Goal: Find specific page/section: Find specific page/section

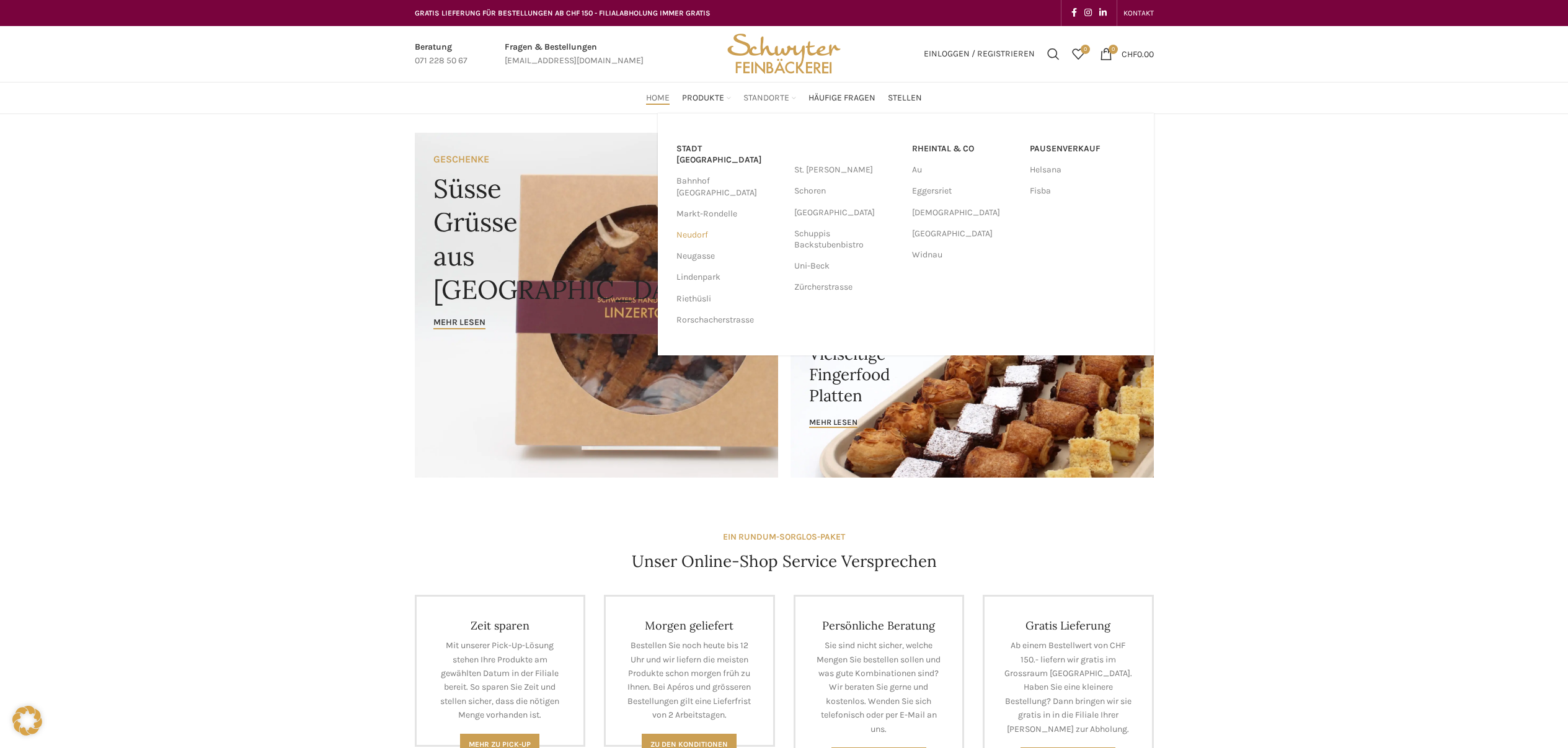
click at [689, 224] on link "Neudorf" at bounding box center [729, 234] width 106 height 21
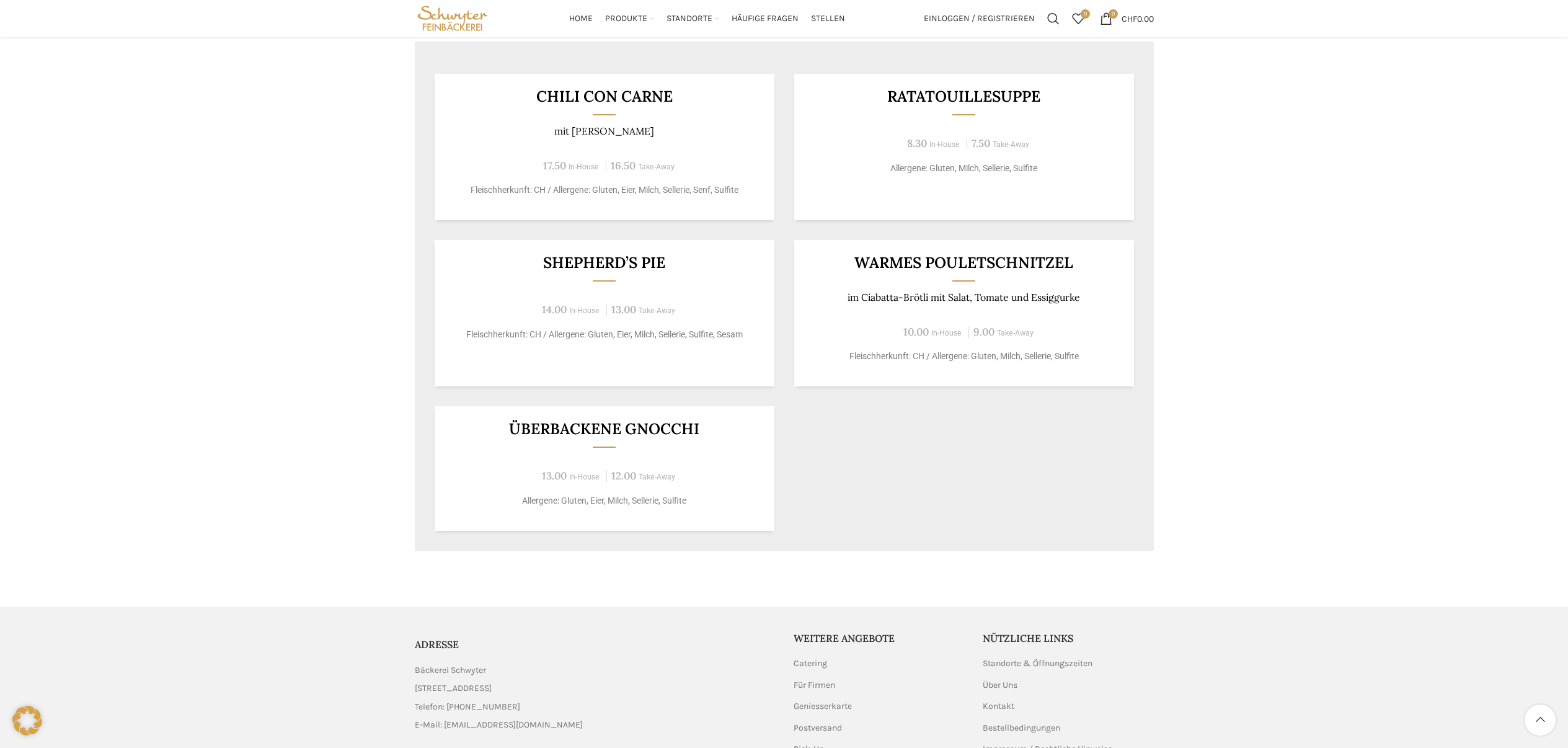
scroll to position [443, 0]
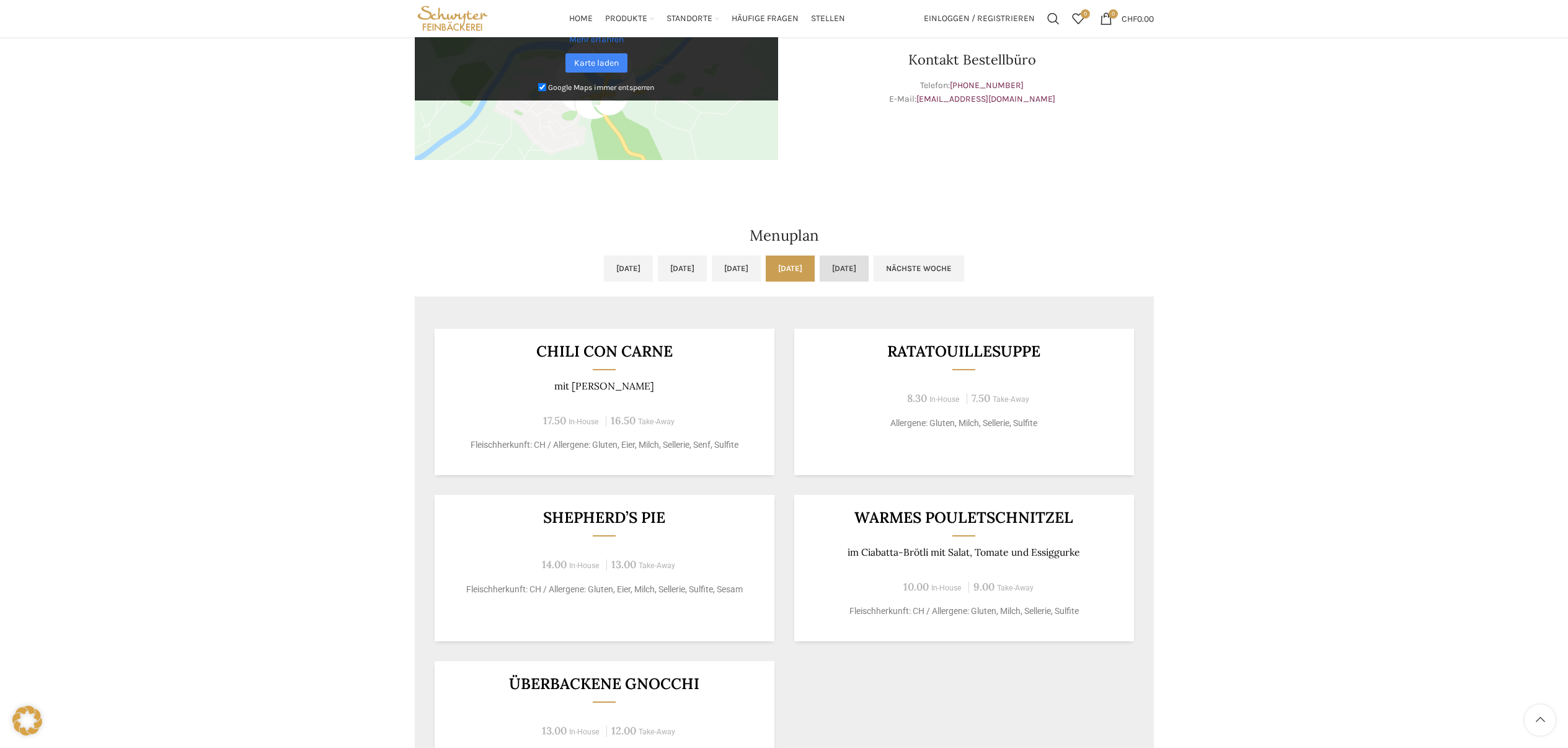
click at [868, 266] on link "[DATE]" at bounding box center [844, 268] width 49 height 26
click at [815, 265] on link "[DATE]" at bounding box center [790, 268] width 49 height 26
click at [868, 266] on link "[DATE]" at bounding box center [844, 268] width 49 height 26
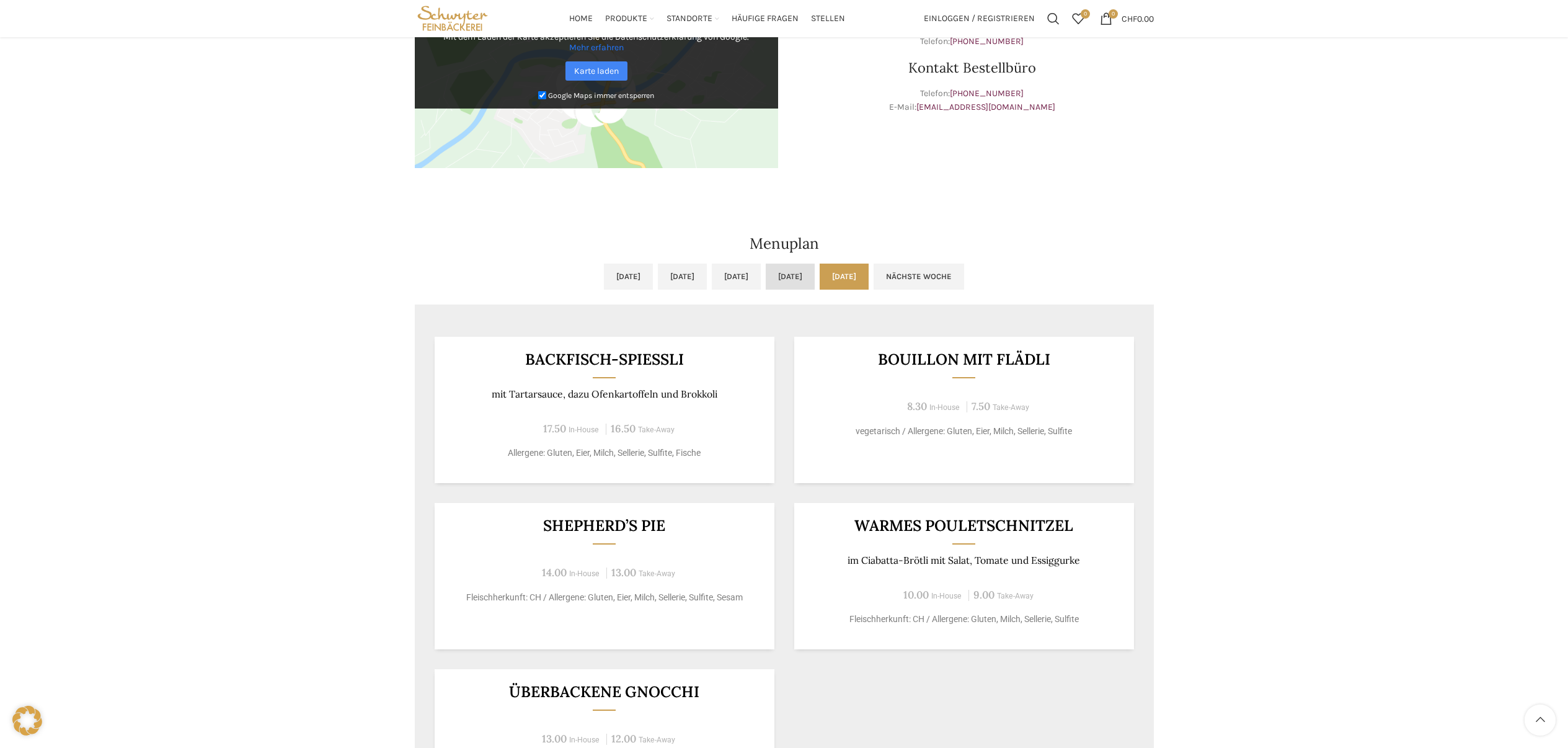
click at [815, 270] on link "[DATE]" at bounding box center [790, 276] width 49 height 26
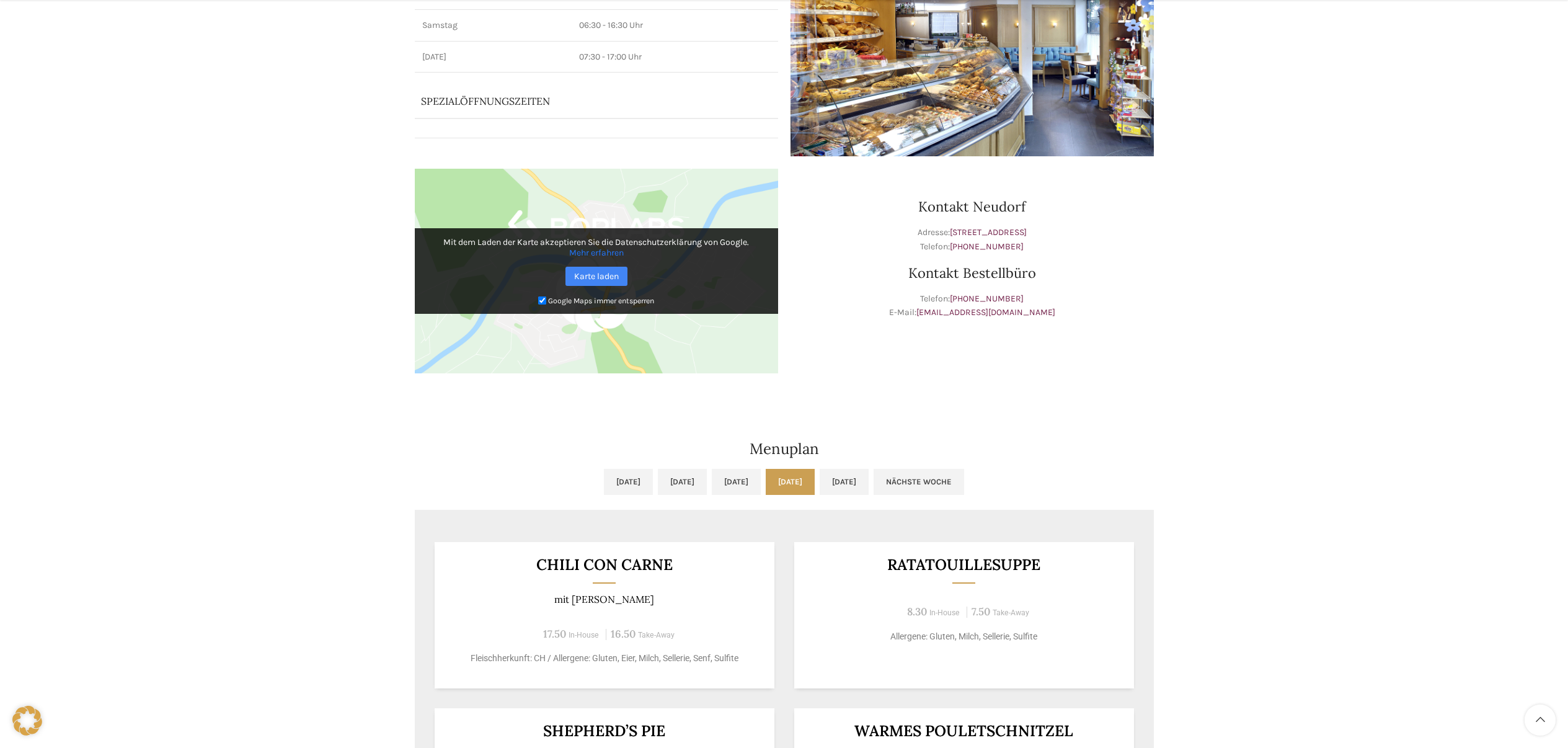
scroll to position [0, 0]
